Goal: Use online tool/utility: Utilize a website feature to perform a specific function

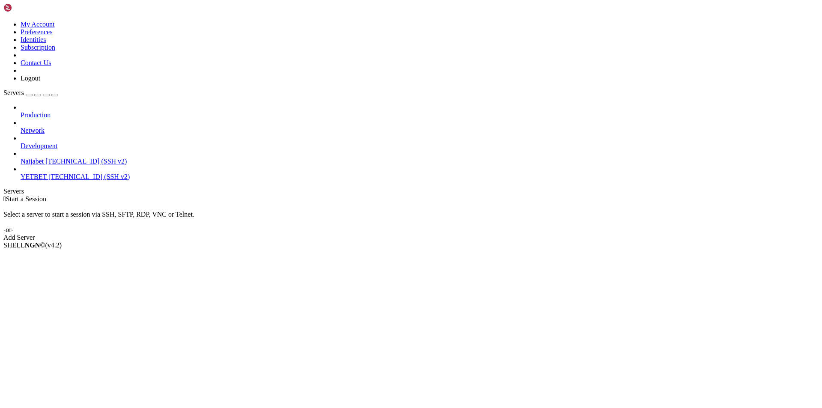
click at [47, 173] on span "YETBET" at bounding box center [34, 176] width 26 height 7
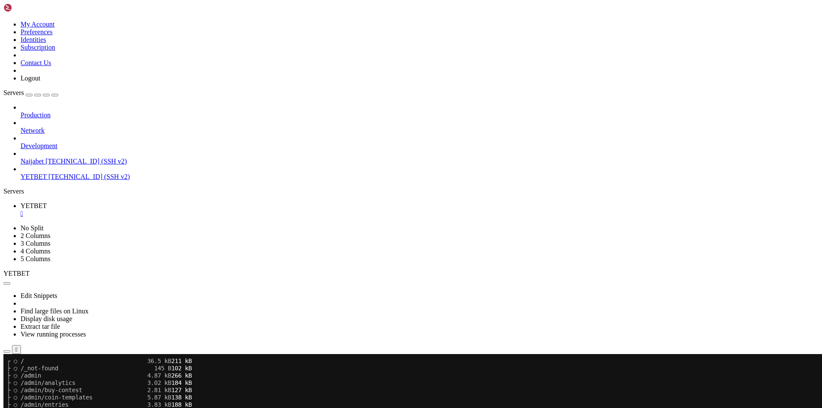
scroll to position [481, 0]
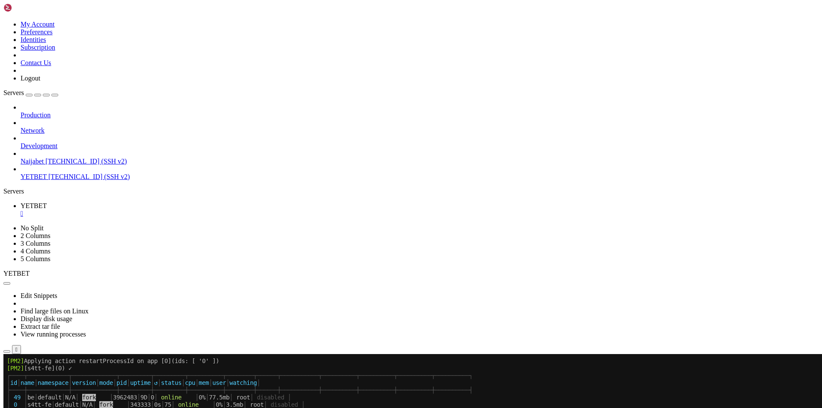
scroll to position [983, 0]
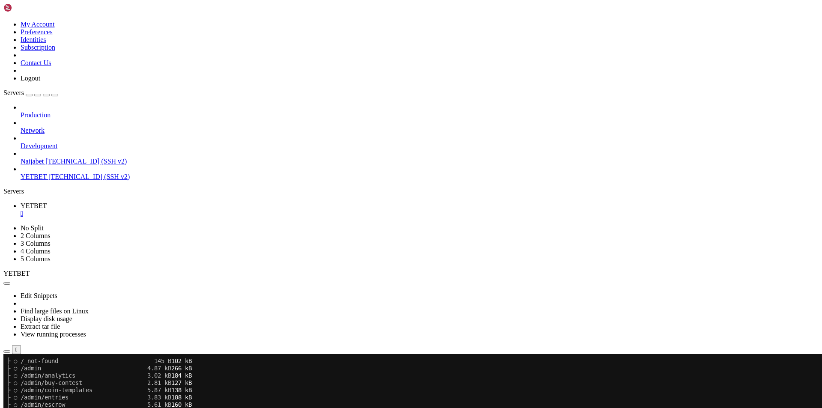
scroll to position [1580, 0]
